Goal: Information Seeking & Learning: Learn about a topic

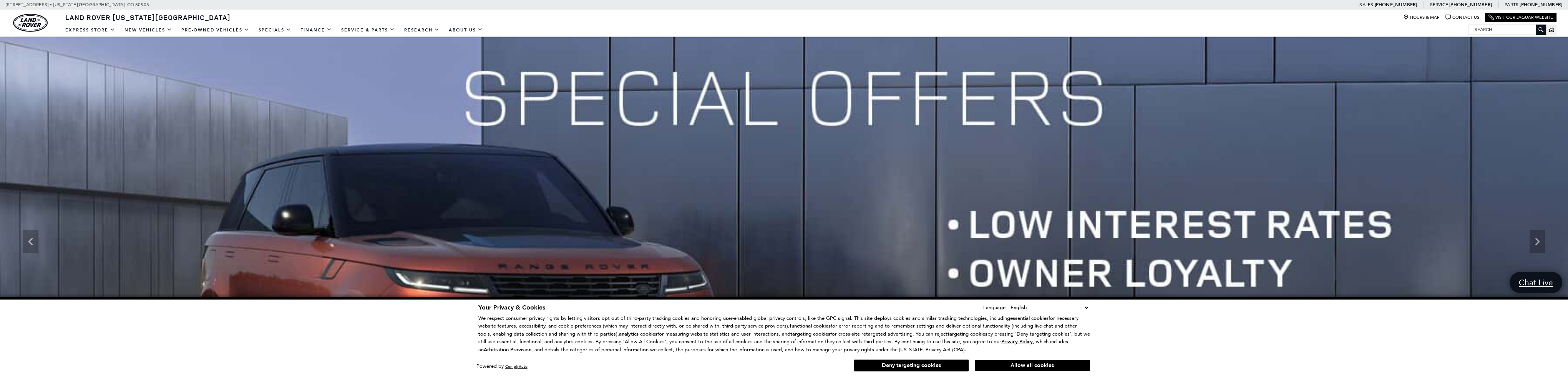
scroll to position [115, 0]
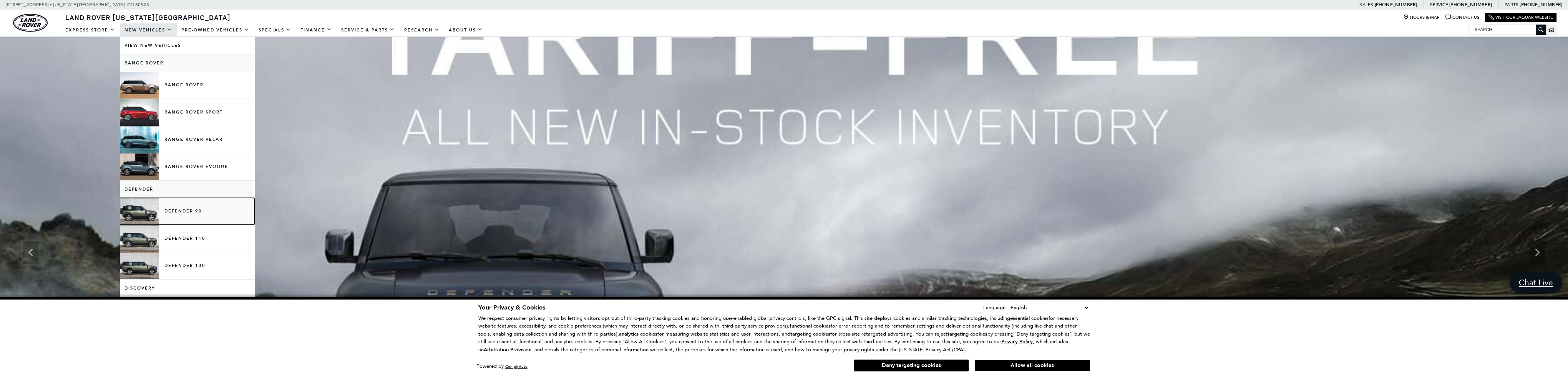
click at [185, 209] on link "Defender 90" at bounding box center [187, 212] width 135 height 27
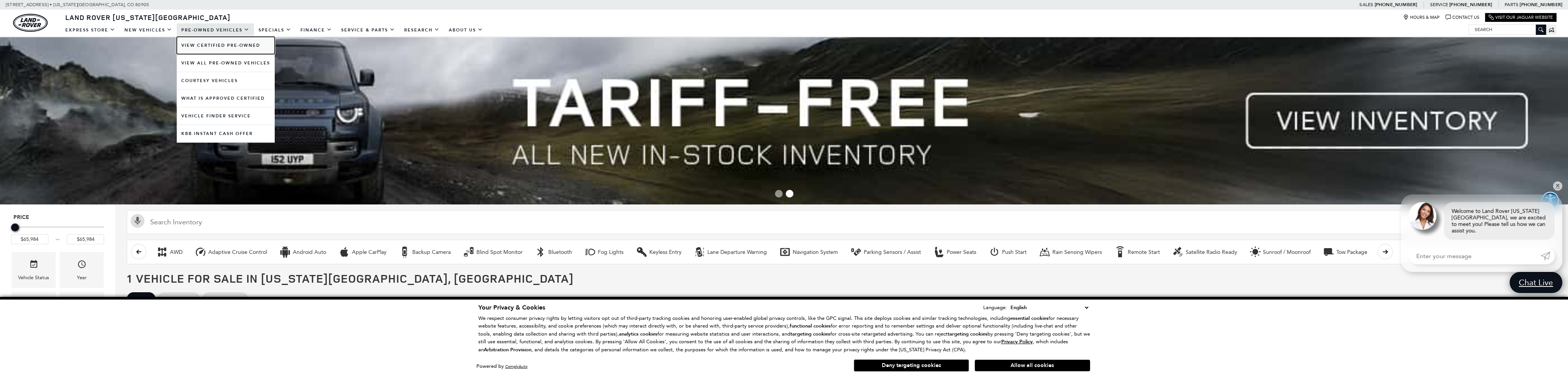
click at [238, 43] on link "View Certified Pre-Owned" at bounding box center [225, 46] width 98 height 17
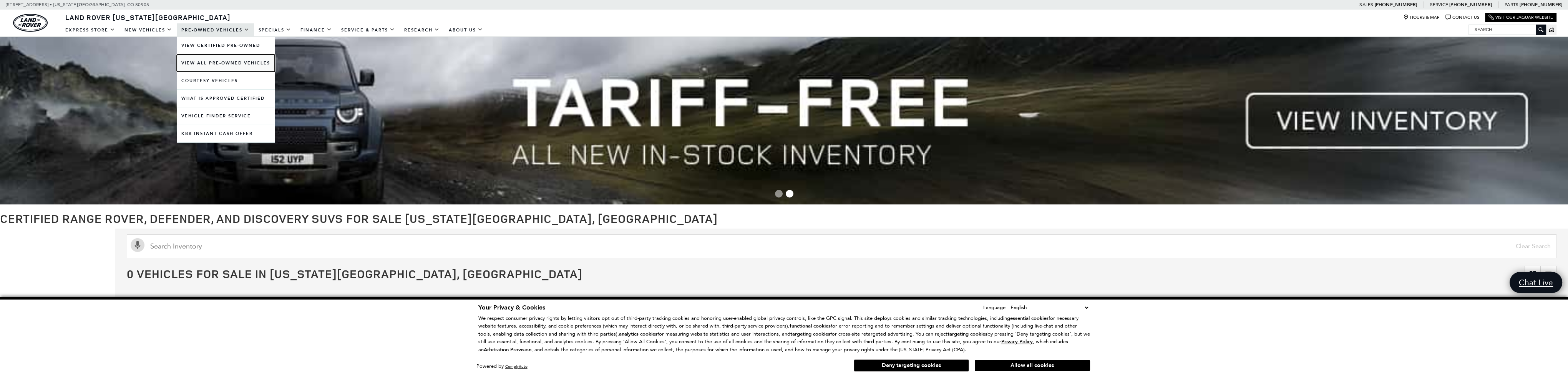
click at [219, 61] on link "View All Pre-Owned Vehicles" at bounding box center [225, 63] width 98 height 17
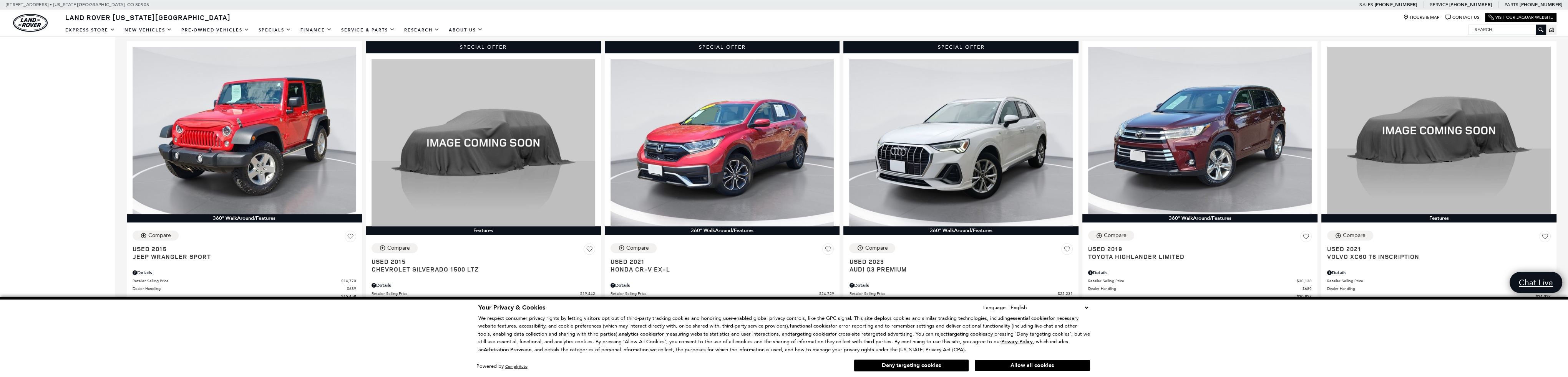
scroll to position [845, 0]
